Goal: Task Accomplishment & Management: Use online tool/utility

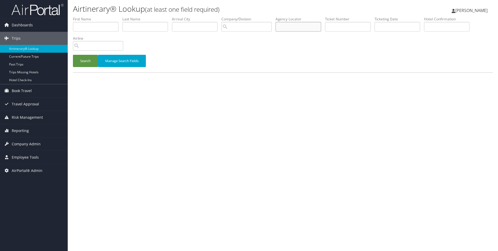
click at [313, 22] on input "text" at bounding box center [299, 27] width 46 height 10
paste input "DM89LT"
type input "DM89LT"
click at [73, 55] on button "Search" at bounding box center [85, 61] width 25 height 12
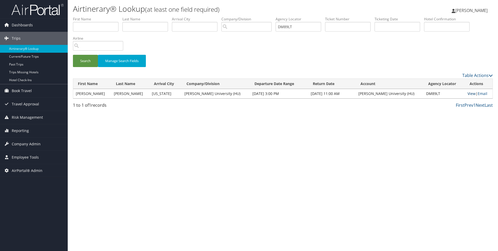
click at [468, 94] on link "View" at bounding box center [472, 93] width 8 height 5
click at [28, 128] on span "Reporting" at bounding box center [20, 130] width 17 height 13
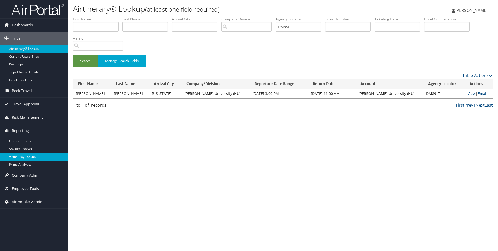
click at [33, 157] on link "Virtual Pay Lookup" at bounding box center [34, 157] width 68 height 8
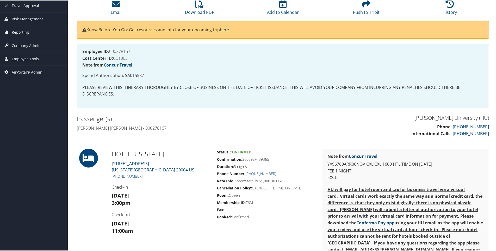
scroll to position [92, 0]
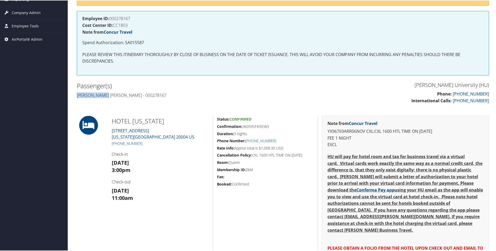
drag, startPoint x: 108, startPoint y: 92, endPoint x: 74, endPoint y: 94, distance: 33.4
click at [74, 94] on div "Passenger(s) Mariama seray Kamara - 000278167" at bounding box center [178, 90] width 210 height 20
copy h4 "Mariama seray"
click at [124, 92] on h4 "Mariama seray Kamara - 000278167" at bounding box center [178, 95] width 202 height 6
click at [122, 92] on h4 "Mariama seray Kamara - 000278167" at bounding box center [178, 95] width 202 height 6
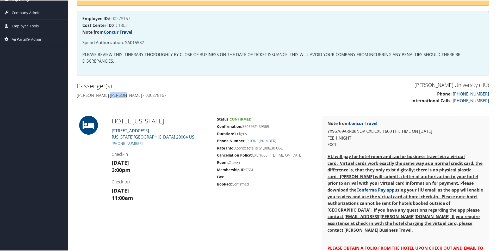
click at [122, 92] on h4 "Mariama seray Kamara - 000278167" at bounding box center [178, 95] width 202 height 6
copy h4 "Kamara"
drag, startPoint x: 117, startPoint y: 119, endPoint x: 172, endPoint y: 118, distance: 55.5
click at [172, 118] on h2 "HOTEL WASHINGTON" at bounding box center [160, 120] width 97 height 9
copy h2 "HOTEL WASHINGTON"
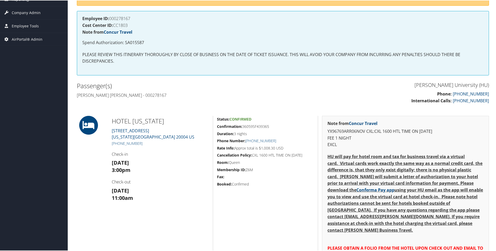
click at [121, 16] on h4 "Employee ID: 000278167" at bounding box center [282, 18] width 401 height 4
copy h4 "000278167"
click at [134, 43] on p "Spend Authorization: SA015587" at bounding box center [282, 42] width 401 height 7
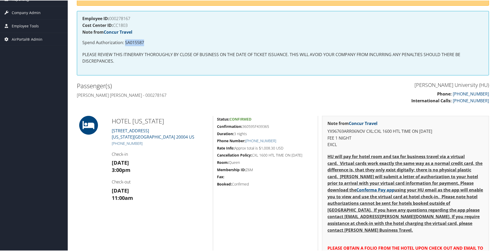
copy p "SA015587"
click at [255, 128] on h5 "Confirmation: 36059SF439365" at bounding box center [265, 125] width 97 height 5
copy h5 "36059SF439365"
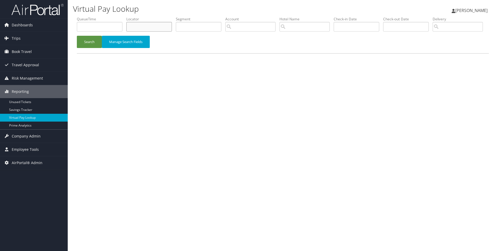
click at [169, 26] on input "text" at bounding box center [149, 27] width 46 height 10
paste input "DNC1BP"
type input "DNC1BP"
click at [77, 36] on button "Search" at bounding box center [89, 42] width 25 height 12
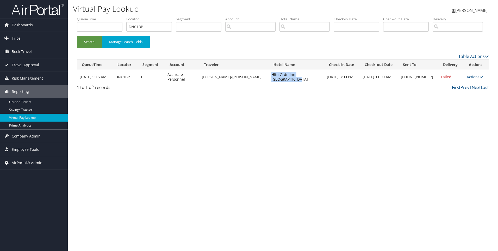
drag, startPoint x: 314, startPoint y: 92, endPoint x: 255, endPoint y: 98, distance: 58.9
click at [269, 84] on td "Hltn Grdn Inn [GEOGRAPHIC_DATA]" at bounding box center [296, 77] width 55 height 14
copy td "Hltn Grdn Inn [GEOGRAPHIC_DATA]"
click at [475, 79] on link "Actions" at bounding box center [475, 76] width 16 height 5
click at [457, 89] on link "Resend" at bounding box center [457, 84] width 45 height 9
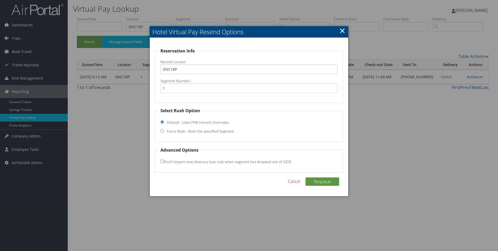
click at [174, 136] on fieldset "Select Rush Option Default - Uses PNR remark Overrides Force Rush - Rush the sp…" at bounding box center [249, 124] width 188 height 35
click at [161, 131] on input "Force Rush - Rush the specified Segment" at bounding box center [161, 130] width 3 height 3
radio input "true"
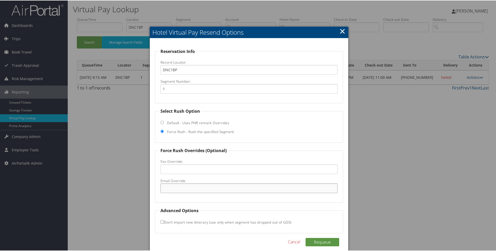
click at [182, 186] on input "Email Override" at bounding box center [248, 188] width 177 height 10
paste input "[EMAIL_ADDRESS][DOMAIN_NAME]"
type input "[EMAIL_ADDRESS][DOMAIN_NAME]"
click at [314, 240] on button "Requeue" at bounding box center [323, 241] width 34 height 8
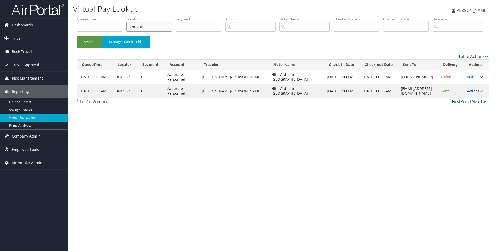
drag, startPoint x: 155, startPoint y: 28, endPoint x: 92, endPoint y: 32, distance: 62.6
click at [92, 16] on ul "QueueTime Locator DNC1BP Segment Account Traveler Hotel Name Check-in Date Chec…" at bounding box center [283, 16] width 412 height 0
paste input "MWYDS"
type input "DMWYDS"
click at [77, 36] on button "Search" at bounding box center [89, 42] width 25 height 12
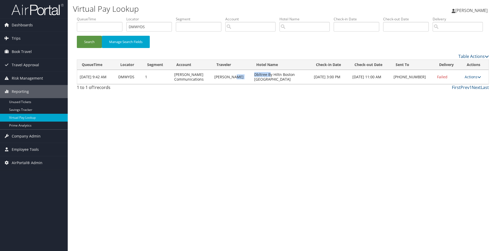
drag, startPoint x: 268, startPoint y: 96, endPoint x: 245, endPoint y: 94, distance: 23.5
click at [245, 84] on tr "[DATE] 9:42 AM DMWYDS 1 [PERSON_NAME] Communications [PERSON_NAME] Dbltree By H…" at bounding box center [283, 77] width 412 height 14
click at [245, 84] on td "[PERSON_NAME]" at bounding box center [232, 77] width 40 height 14
drag, startPoint x: 267, startPoint y: 101, endPoint x: 253, endPoint y: 95, distance: 15.1
click at [253, 84] on td "Dbltree By Hiltn Boston [GEOGRAPHIC_DATA]" at bounding box center [282, 77] width 60 height 14
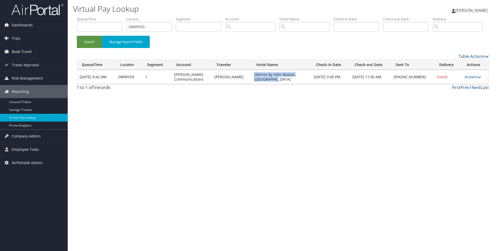
copy td "Dbltree By Hiltn Boston [GEOGRAPHIC_DATA]"
click at [478, 79] on icon at bounding box center [480, 77] width 4 height 4
click at [458, 89] on link "Resend" at bounding box center [456, 84] width 45 height 9
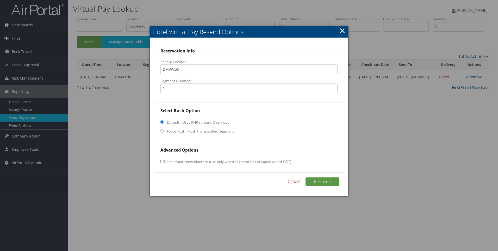
click at [191, 127] on fieldset "Select Rush Option Default - Uses PNR remark Overrides Force Rush - Rush the sp…" at bounding box center [249, 124] width 188 height 35
click at [175, 131] on label "Force Rush - Rush the specified Segment" at bounding box center [200, 130] width 67 height 5
click at [164, 131] on input "Force Rush - Rush the specified Segment" at bounding box center [161, 130] width 3 height 3
radio input "true"
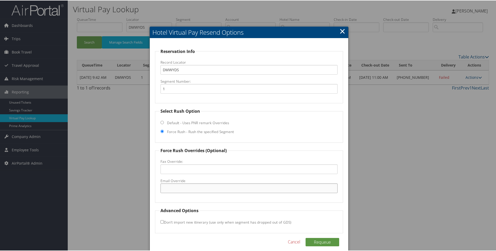
click at [169, 186] on input "Email Override" at bounding box center [248, 188] width 177 height 10
paste input "[EMAIL_ADDRESS][DOMAIN_NAME]"
type input "[EMAIL_ADDRESS][DOMAIN_NAME]"
click at [317, 243] on button "Requeue" at bounding box center [323, 241] width 34 height 8
